Goal: Check status: Check status

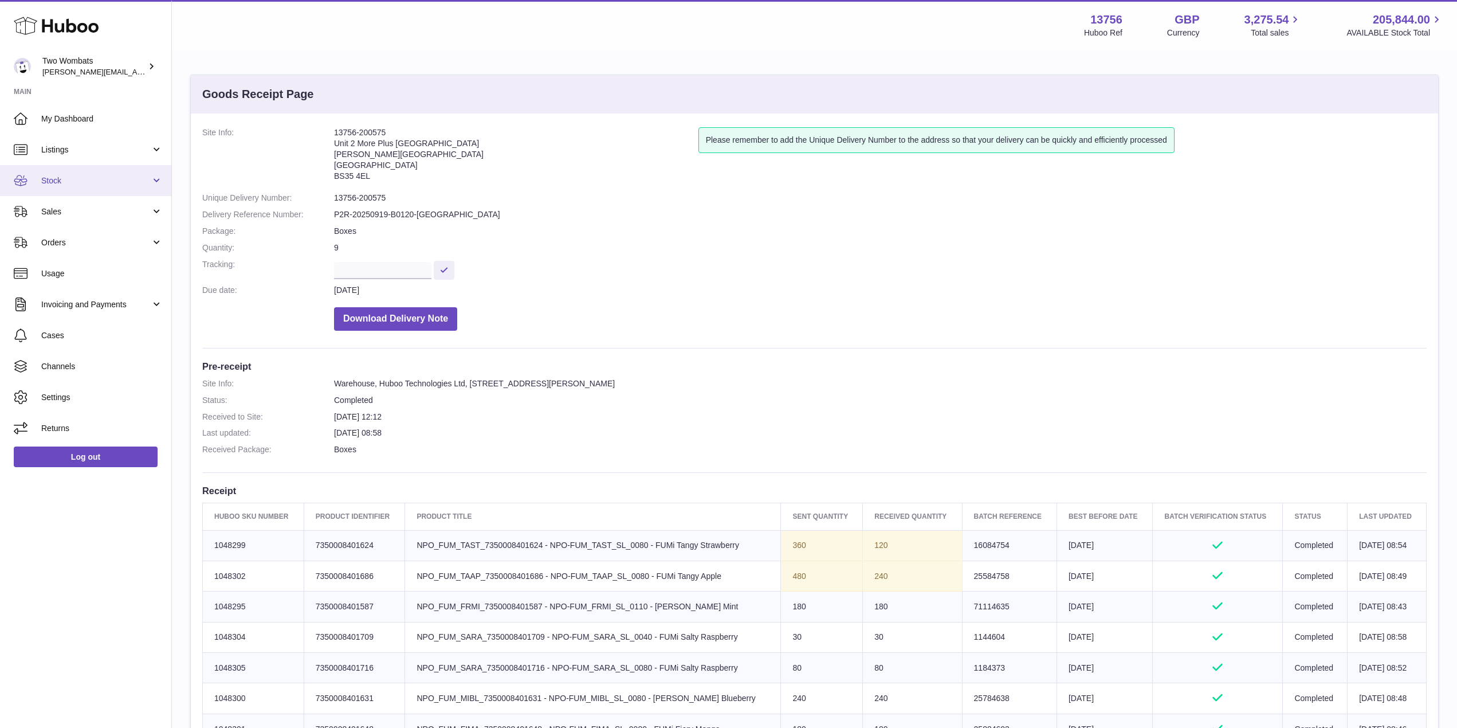
click at [154, 179] on link "Stock" at bounding box center [85, 180] width 171 height 31
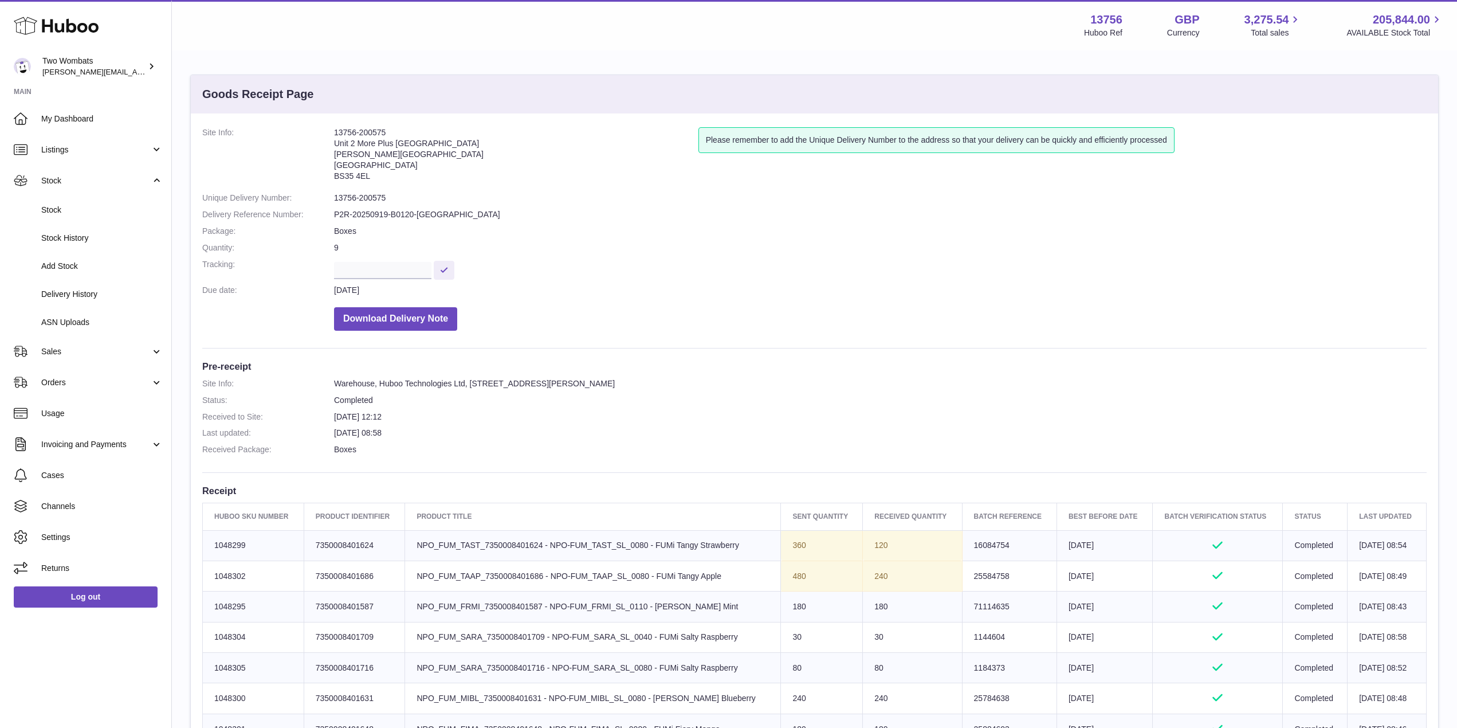
drag, startPoint x: 257, startPoint y: 544, endPoint x: 214, endPoint y: 540, distance: 42.5
click at [214, 540] on td "Huboo SKU Number 1048299" at bounding box center [253, 545] width 101 height 30
copy td "1048299"
click at [85, 201] on link "Stock" at bounding box center [85, 210] width 171 height 28
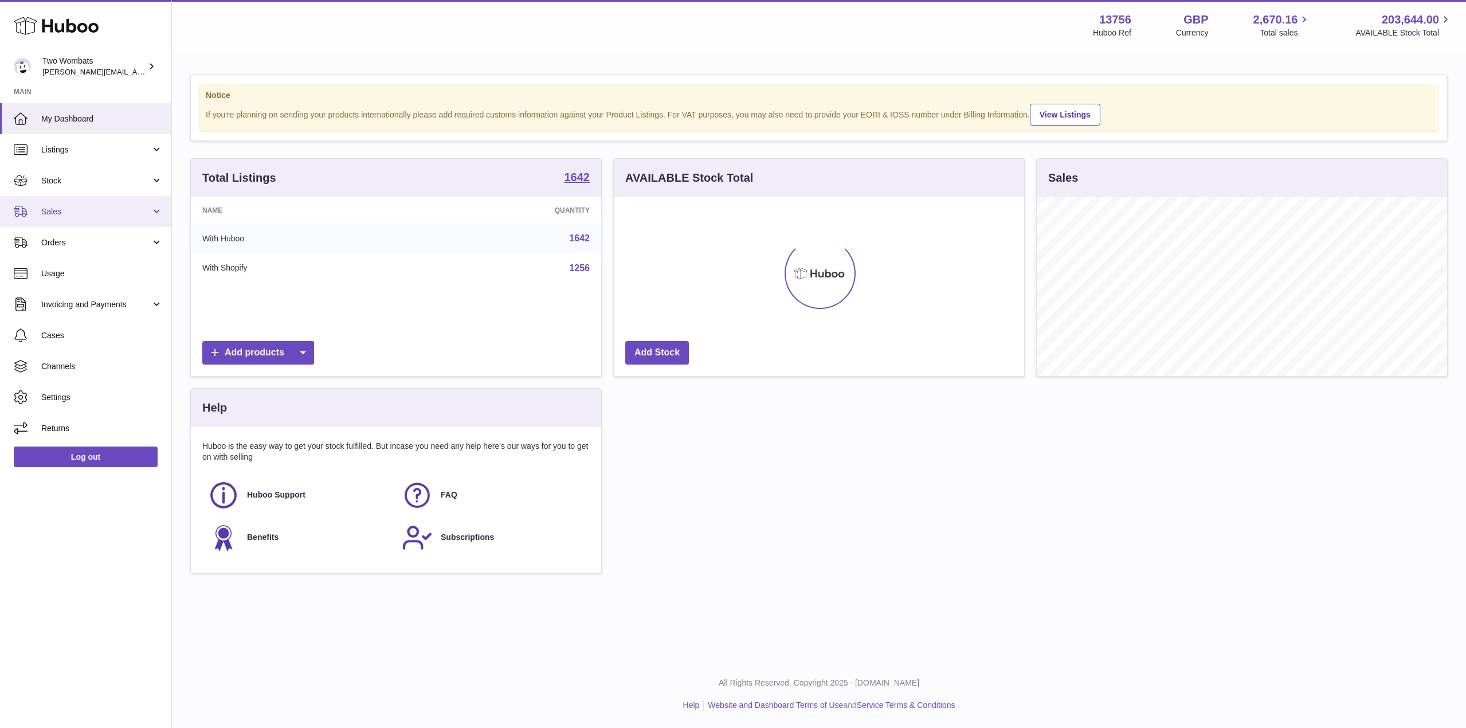
scroll to position [179, 410]
click at [105, 185] on span "Stock" at bounding box center [95, 180] width 109 height 11
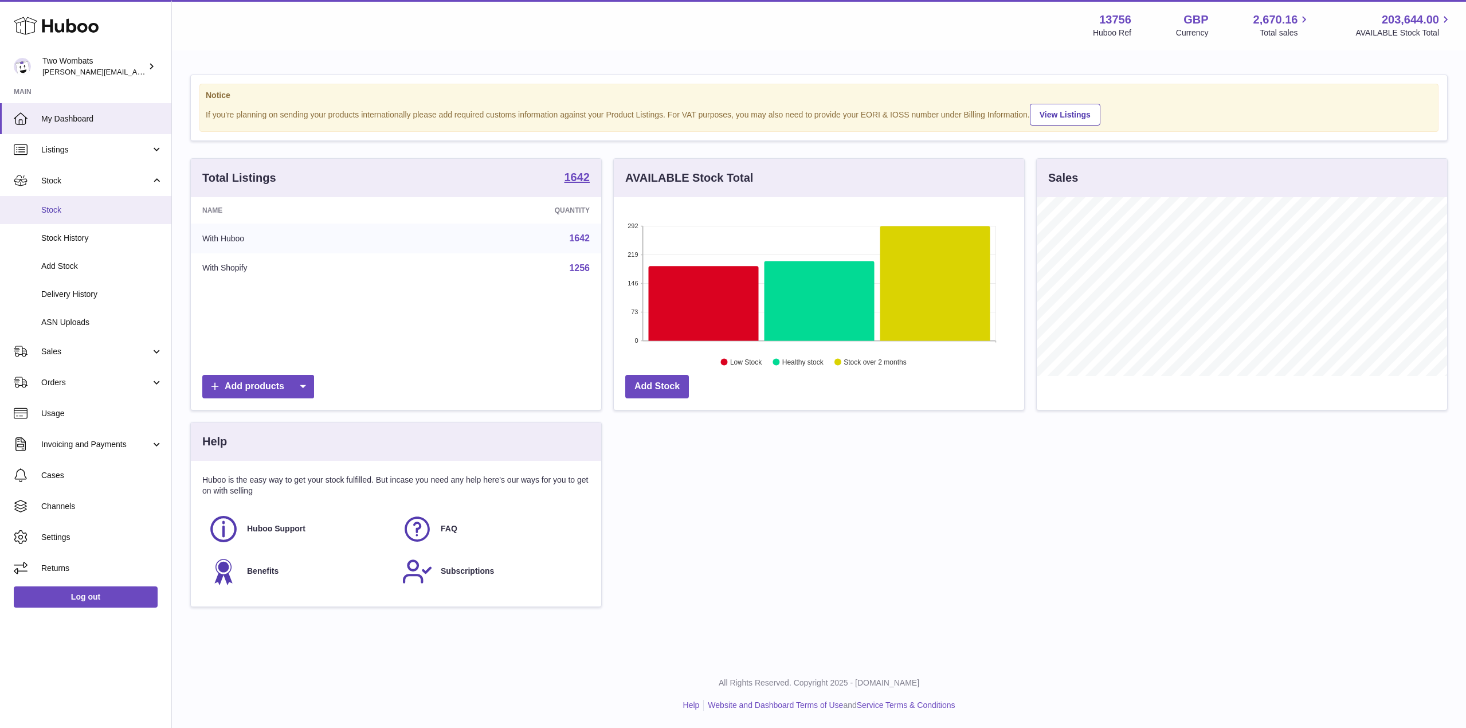
click at [69, 213] on span "Stock" at bounding box center [101, 210] width 121 height 11
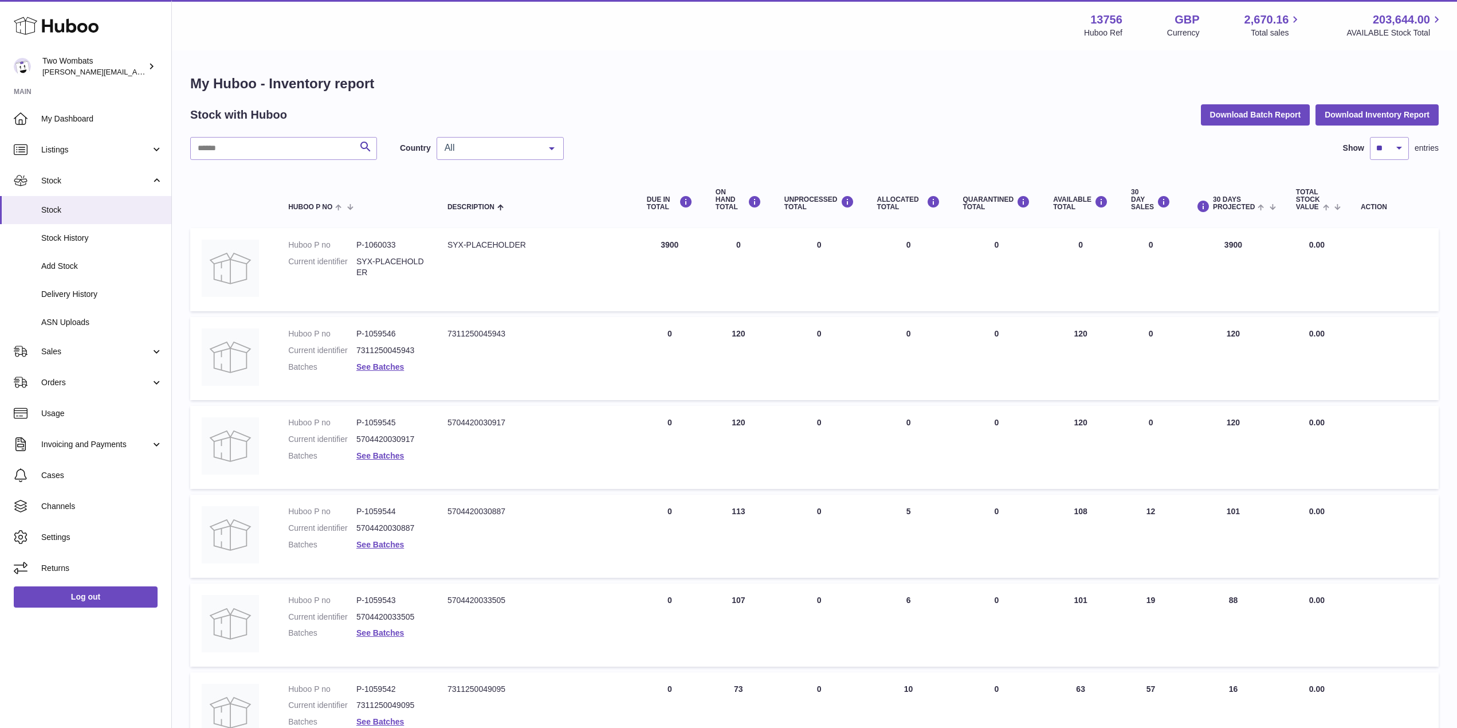
click at [244, 162] on div "Search Country All All GB NL No elements found. Consider changing the search qu…" at bounding box center [814, 636] width 1249 height 999
click at [234, 154] on input "text" at bounding box center [283, 148] width 187 height 23
paste input "*******"
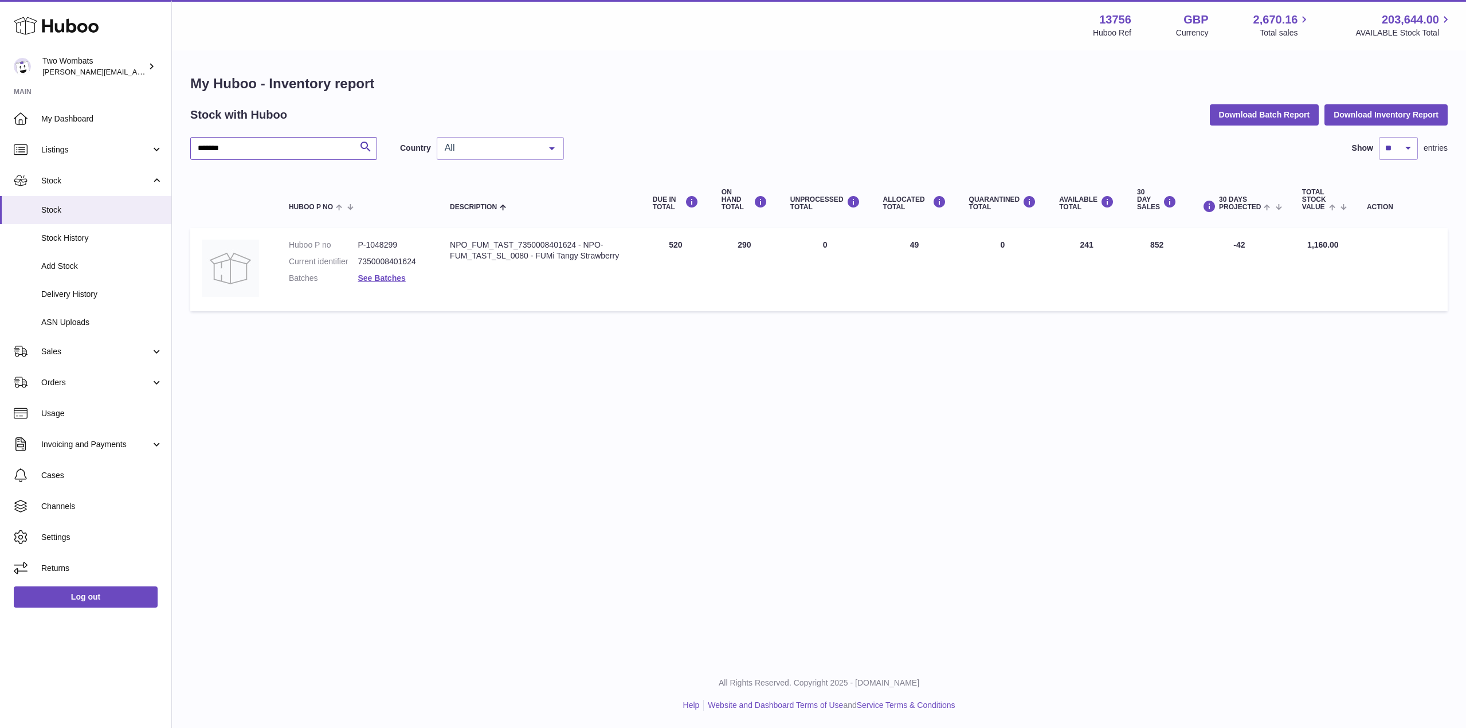
type input "*******"
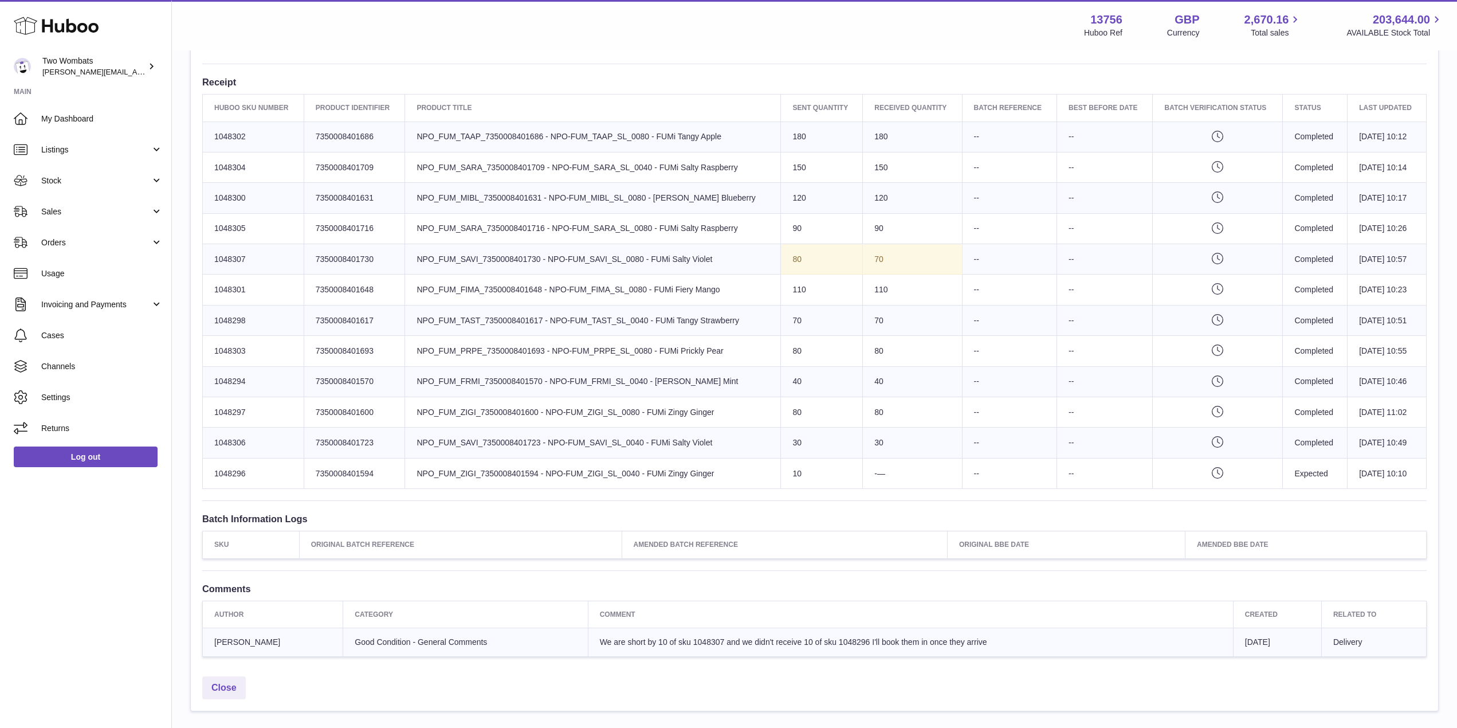
scroll to position [407, 0]
